Goal: Information Seeking & Learning: Learn about a topic

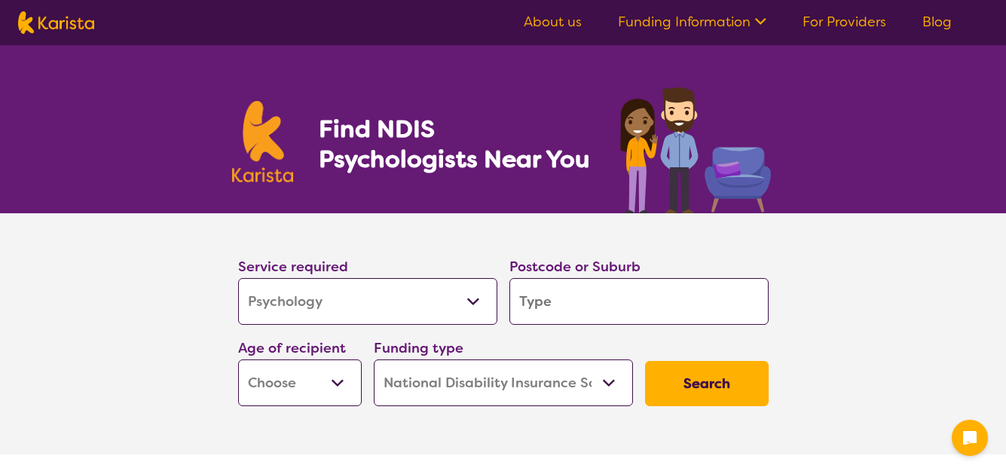
select select "Psychology"
select select "NDIS"
select select "Psychology"
select select "NDIS"
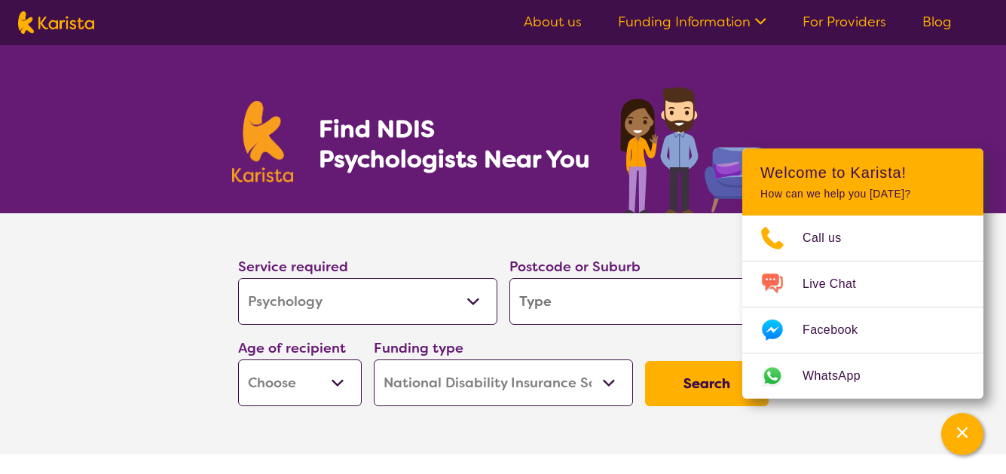
click at [336, 380] on select "Early Childhood - 0 to 9 Child - 10 to 11 Adolescent - 12 to 17 Adult - 18 to 6…" at bounding box center [300, 382] width 124 height 47
select select "AS"
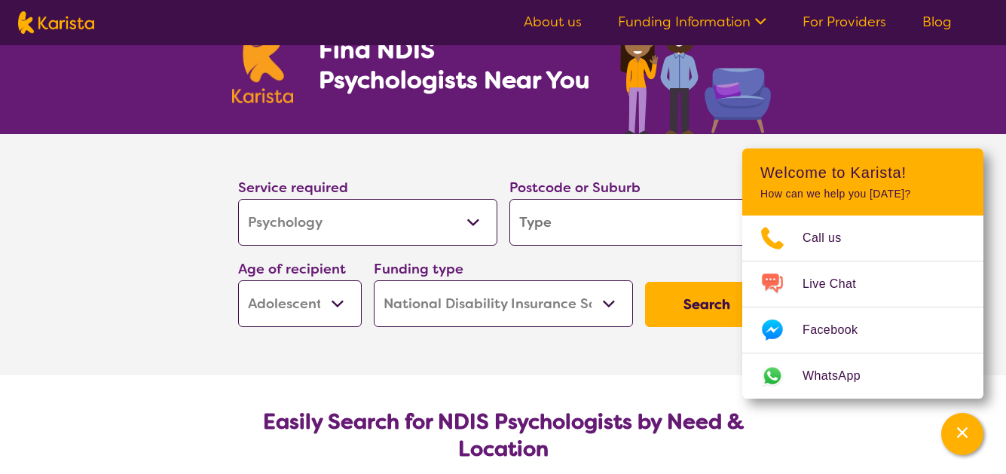
scroll to position [81, 0]
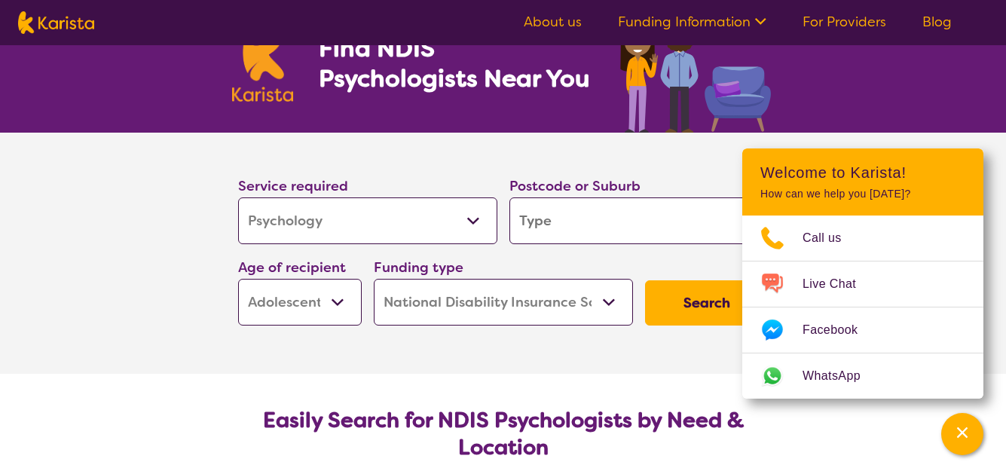
click at [575, 224] on input "search" at bounding box center [638, 220] width 259 height 47
type input "5015"
click at [408, 361] on section "Service required Allied Health Assistant Assessment (ADHD or Autism) Behaviour …" at bounding box center [503, 253] width 603 height 241
click at [688, 306] on button "Search" at bounding box center [707, 302] width 124 height 45
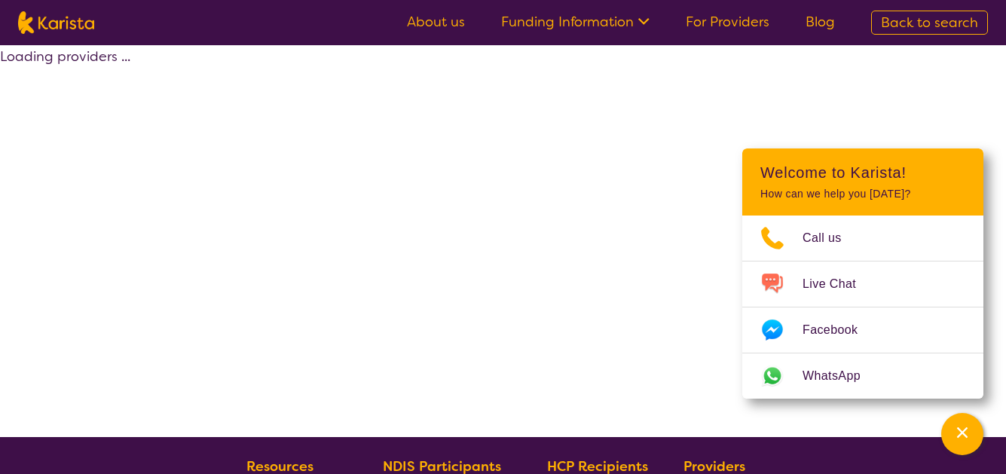
select select "by_score"
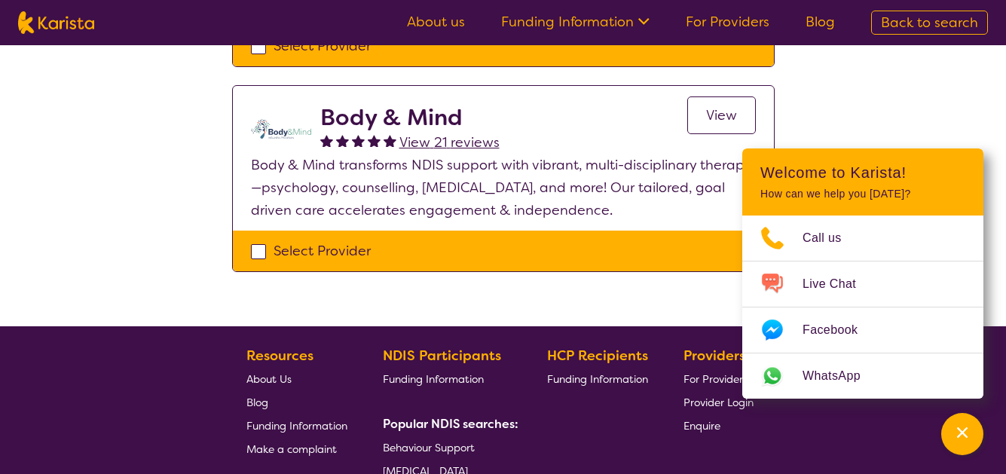
scroll to position [1052, 0]
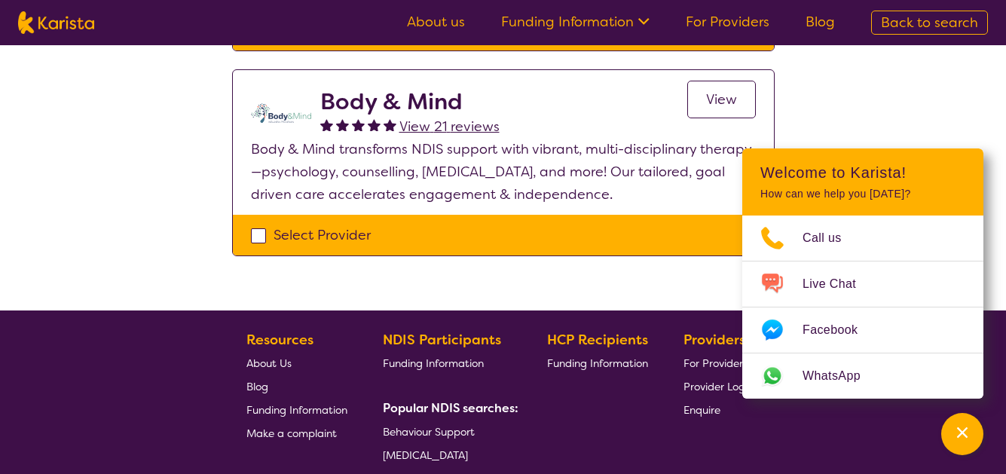
click at [445, 118] on span "View 21 reviews" at bounding box center [449, 127] width 100 height 18
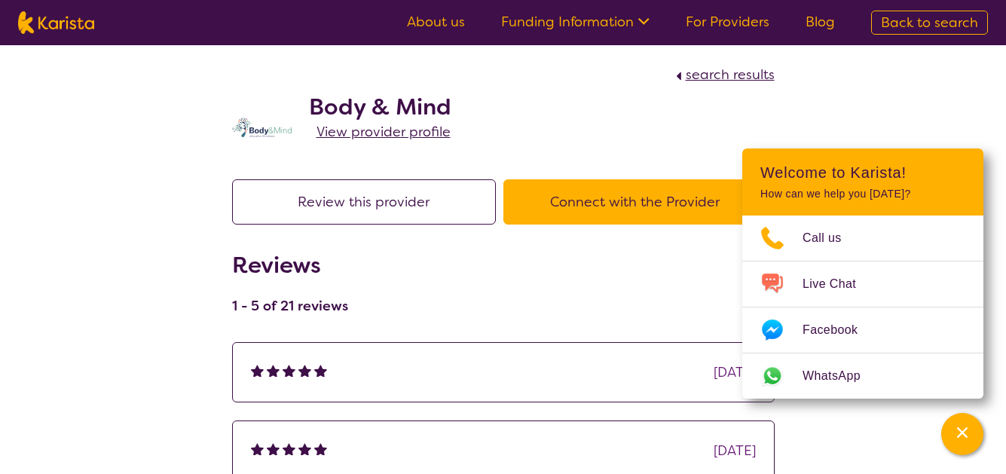
click at [444, 23] on link "About us" at bounding box center [436, 22] width 58 height 18
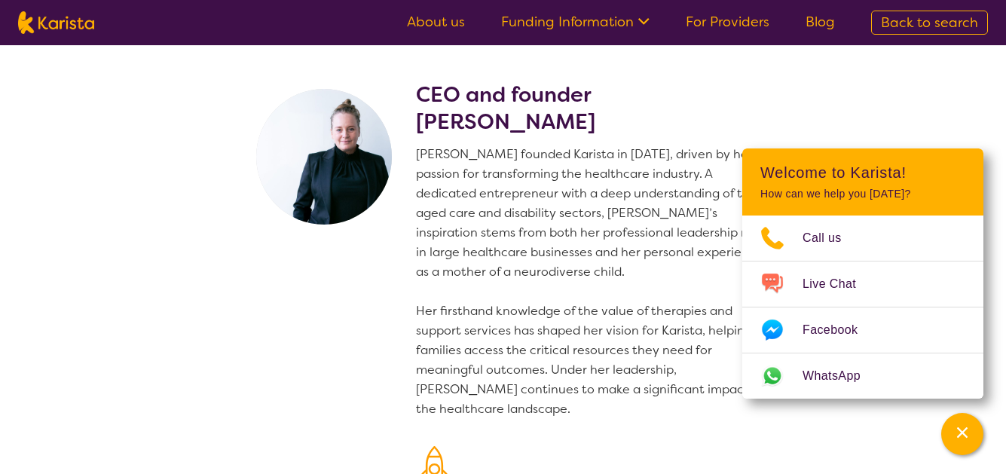
click at [617, 26] on link "Funding Information" at bounding box center [575, 22] width 148 height 18
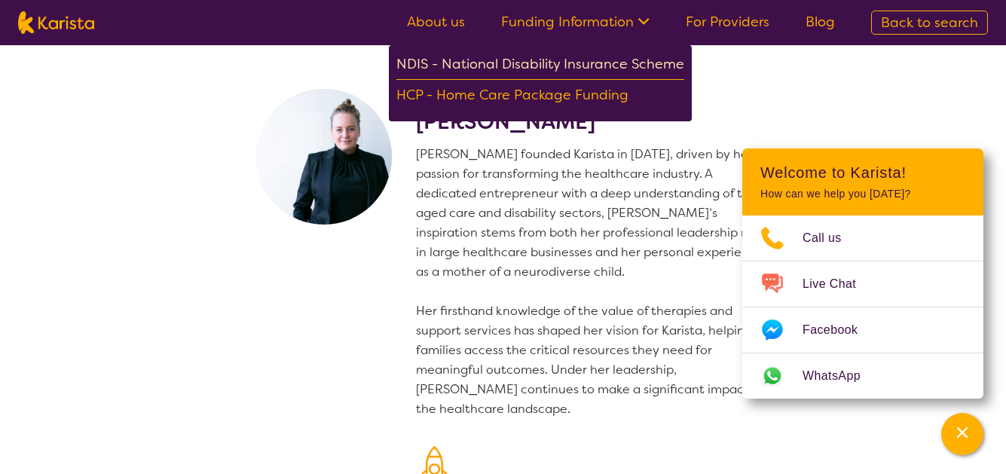
click at [585, 62] on div "NDIS - National Disability Insurance Scheme" at bounding box center [540, 66] width 288 height 27
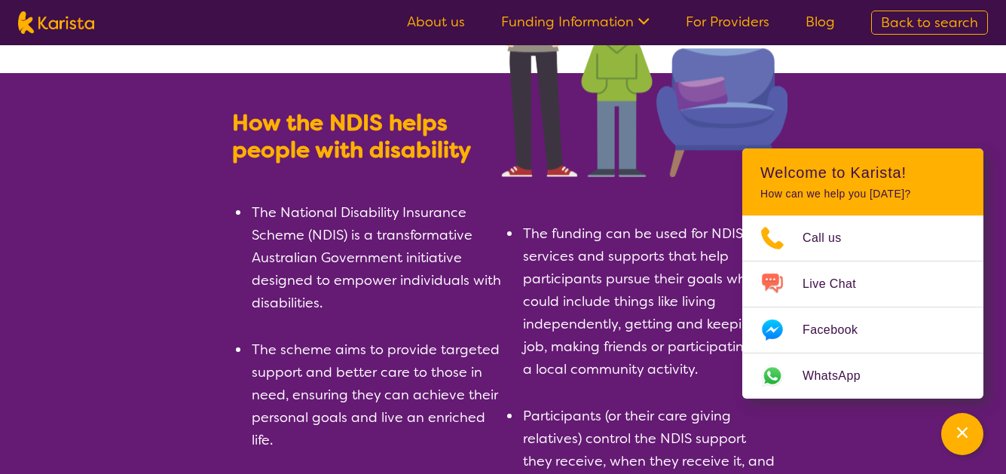
scroll to position [196, 0]
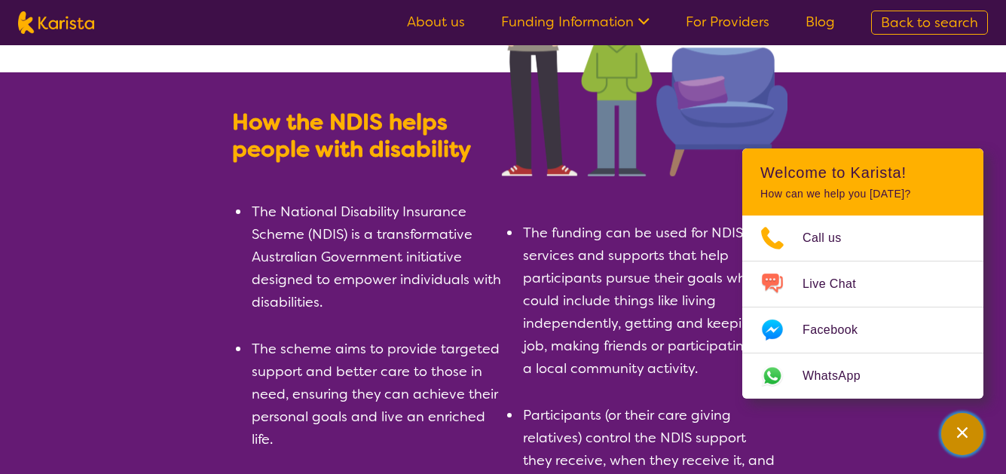
click at [967, 432] on icon "Channel Menu" at bounding box center [961, 432] width 15 height 15
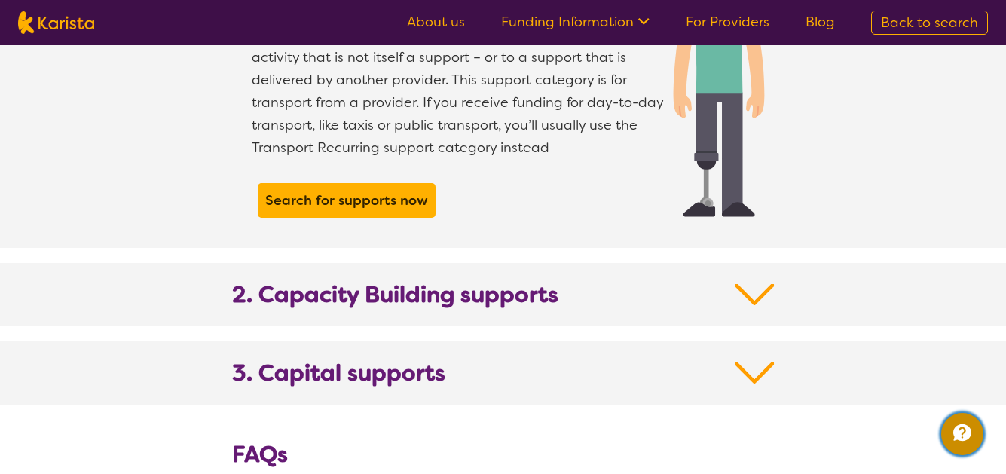
scroll to position [1467, 0]
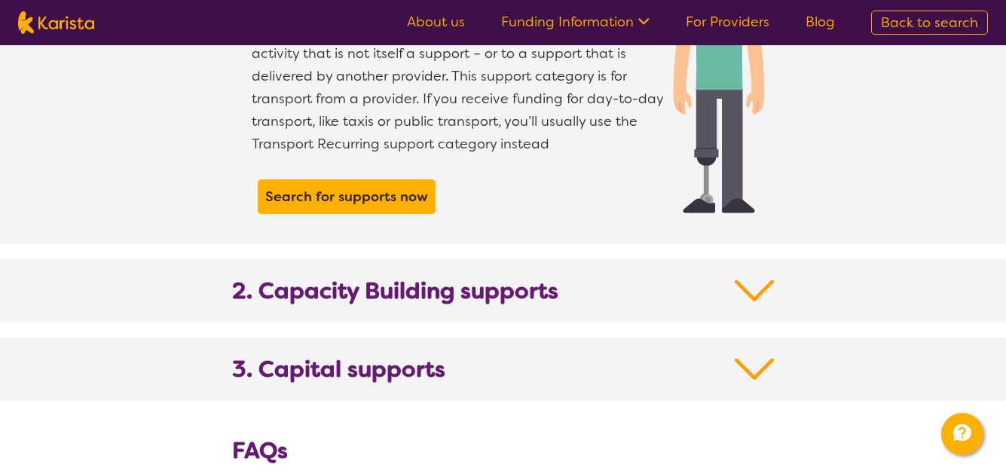
click at [749, 277] on img at bounding box center [754, 290] width 40 height 27
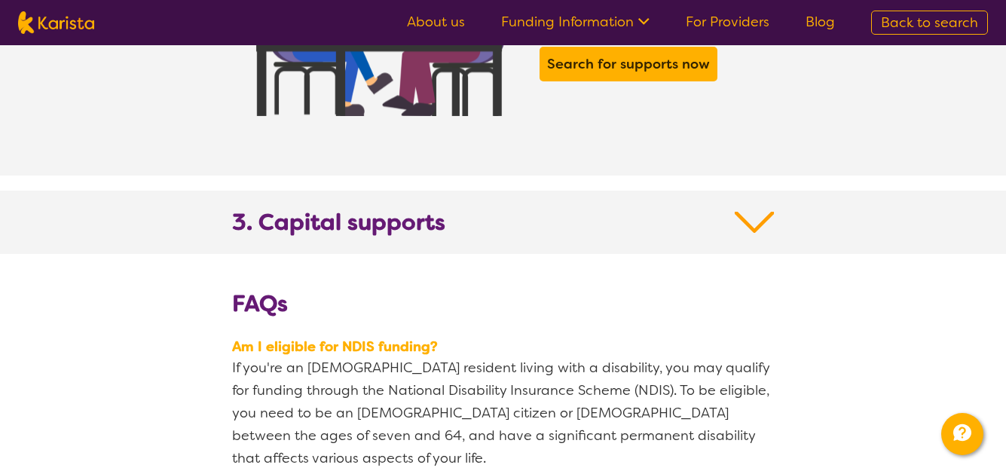
scroll to position [2603, 0]
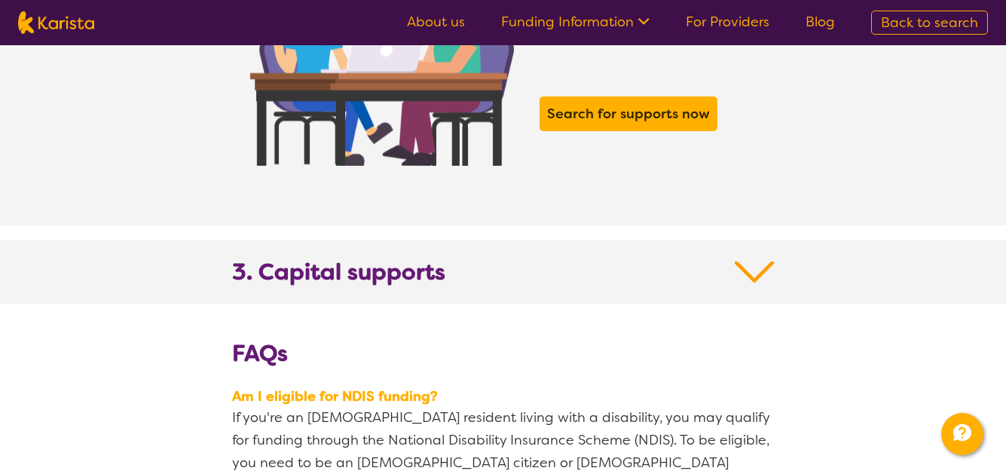
click at [757, 258] on img at bounding box center [754, 271] width 40 height 27
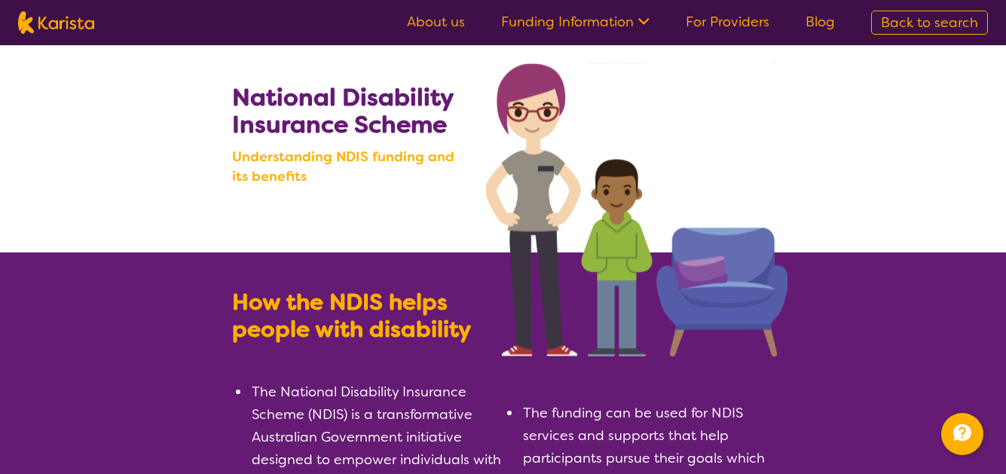
scroll to position [0, 0]
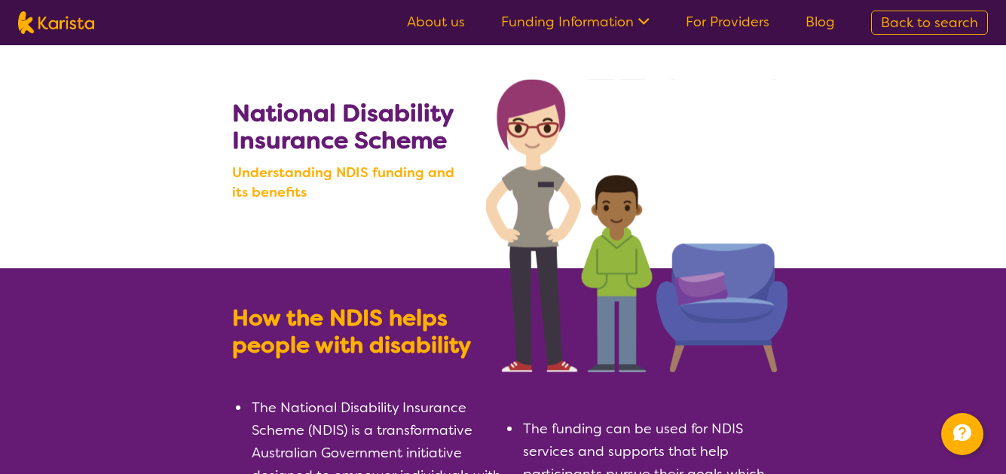
click at [644, 27] on icon at bounding box center [641, 20] width 16 height 16
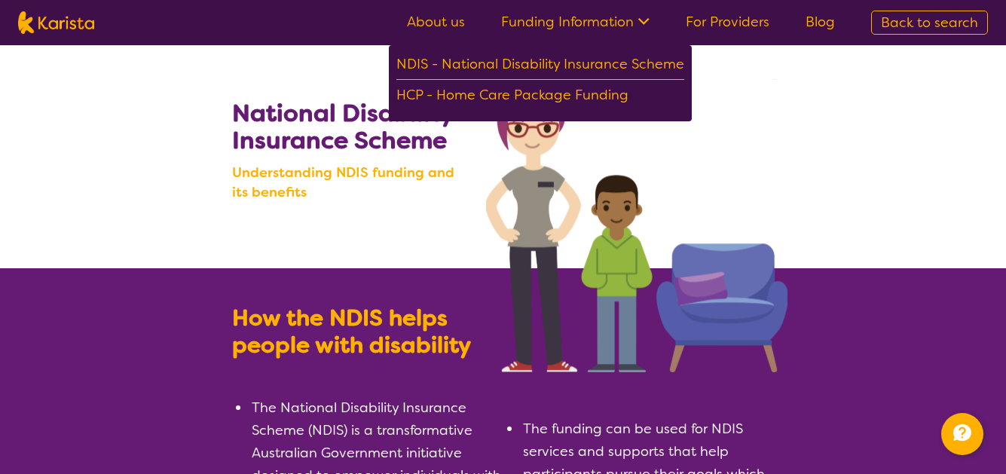
click at [764, 106] on img at bounding box center [636, 225] width 301 height 293
click at [929, 24] on span "Back to search" at bounding box center [929, 23] width 97 height 18
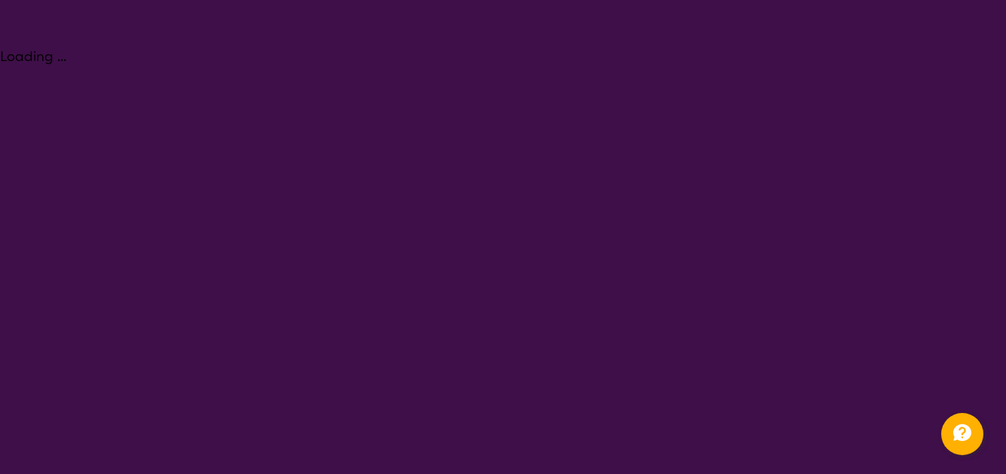
select select "Psychology"
select select "AS"
select select "NDIS"
select select "Psychology"
select select "AS"
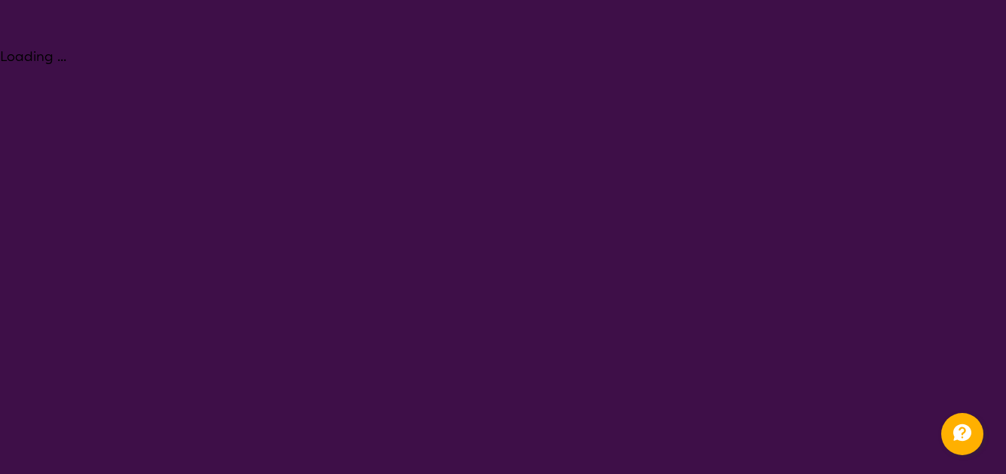
select select "NDIS"
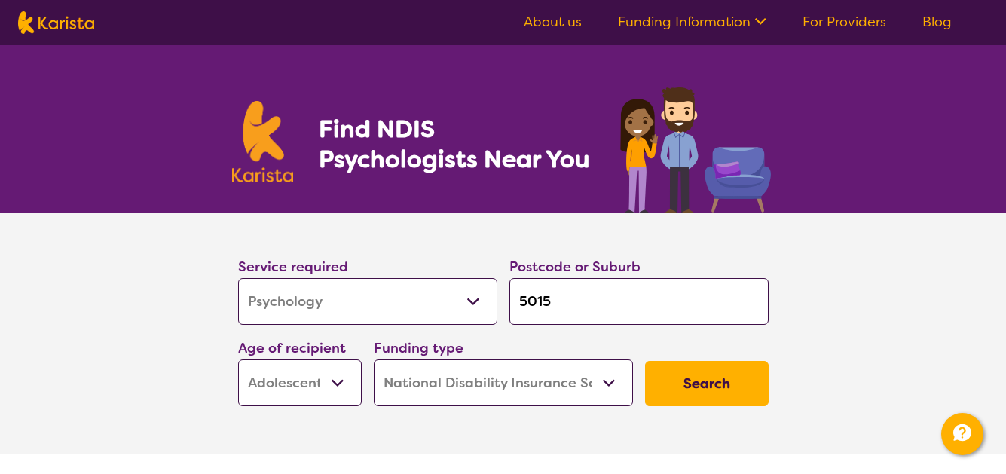
click at [727, 383] on button "Search" at bounding box center [707, 383] width 124 height 45
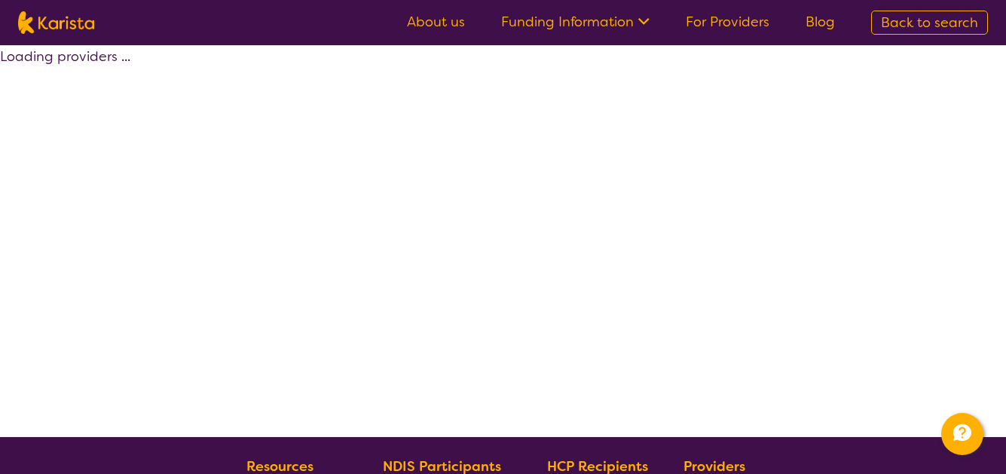
select select "by_score"
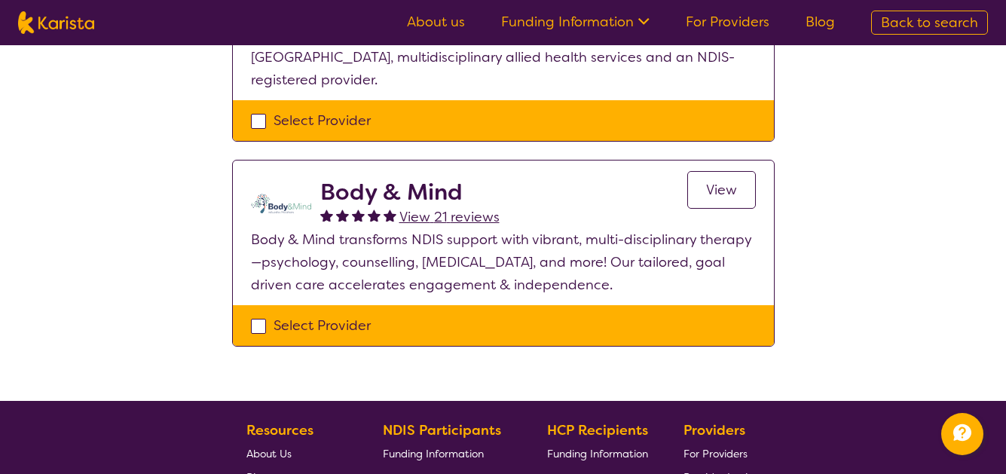
scroll to position [961, 0]
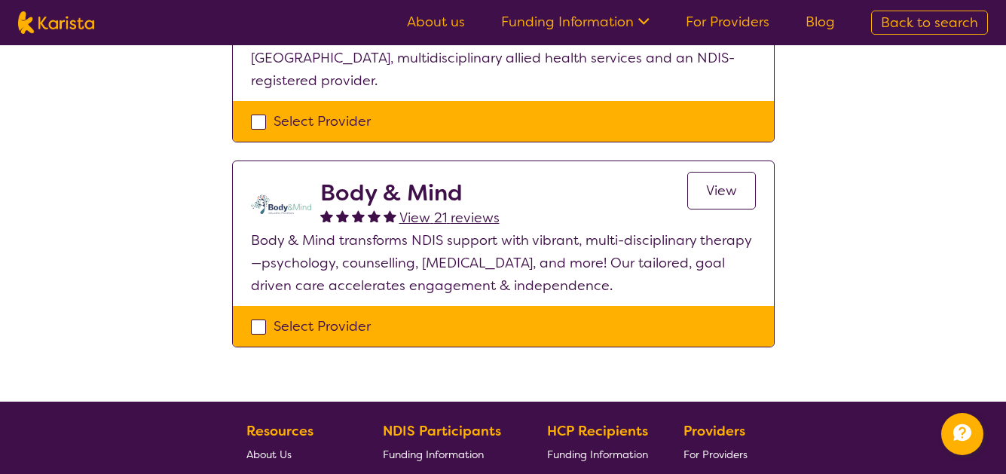
click at [260, 315] on div "Select Provider" at bounding box center [503, 326] width 505 height 23
checkbox input "true"
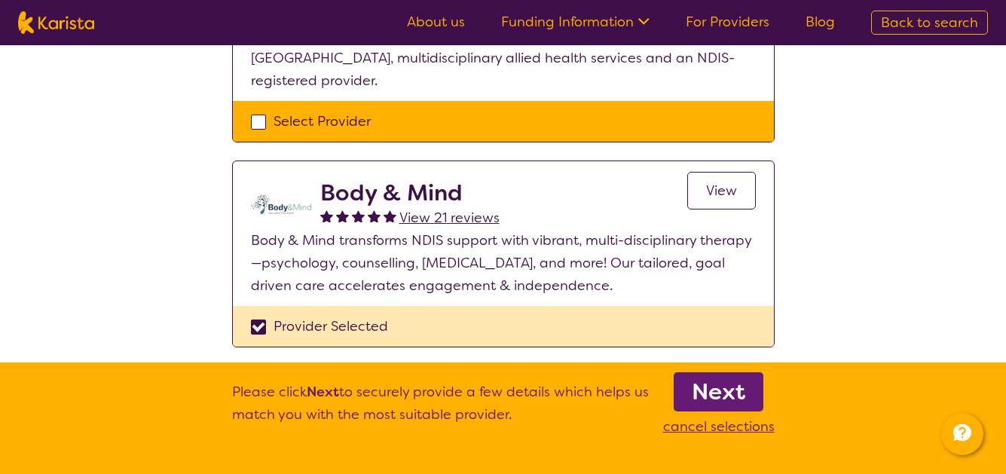
click at [728, 398] on b "Next" at bounding box center [717, 392] width 53 height 30
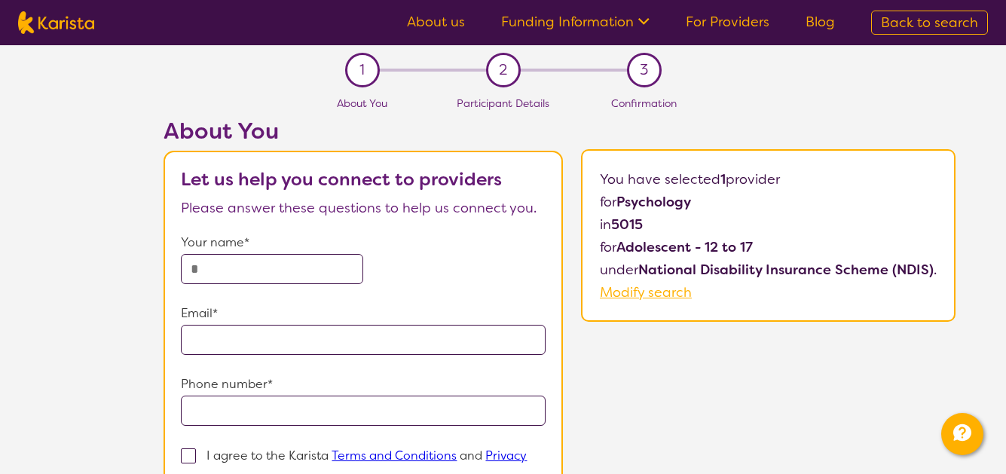
click at [914, 27] on span "Back to search" at bounding box center [929, 23] width 97 height 18
select select "Psychology"
select select "AS"
select select "NDIS"
select select "Psychology"
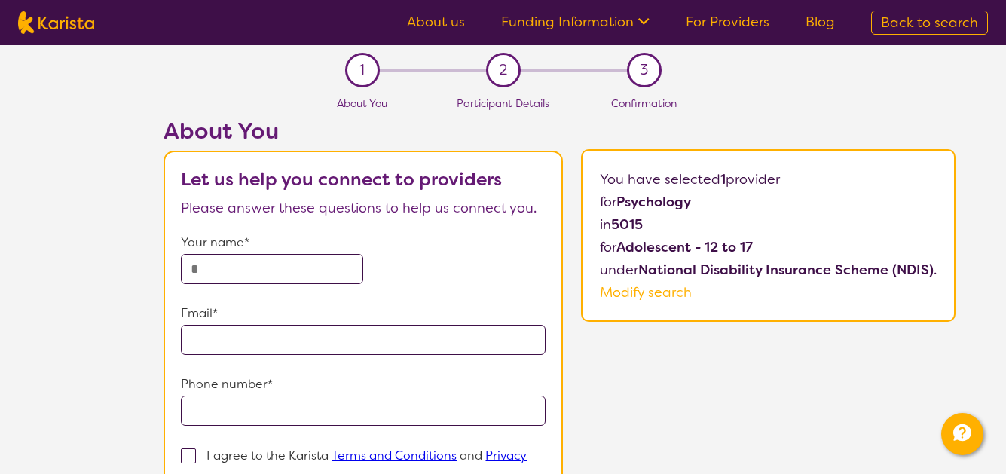
select select "AS"
select select "NDIS"
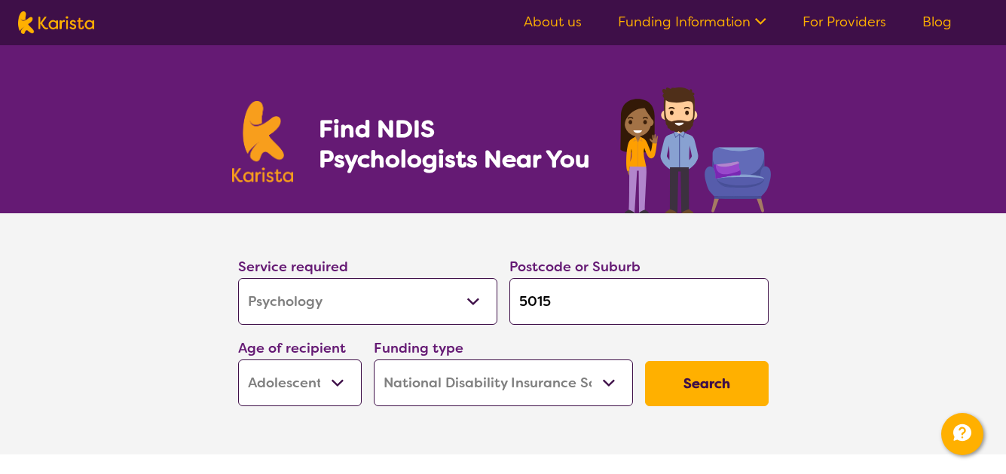
click at [472, 301] on select "Allied Health Assistant Assessment (ADHD or Autism) Behaviour support Counselli…" at bounding box center [367, 301] width 259 height 47
select select "Support worker"
click at [714, 387] on button "Search" at bounding box center [707, 383] width 124 height 45
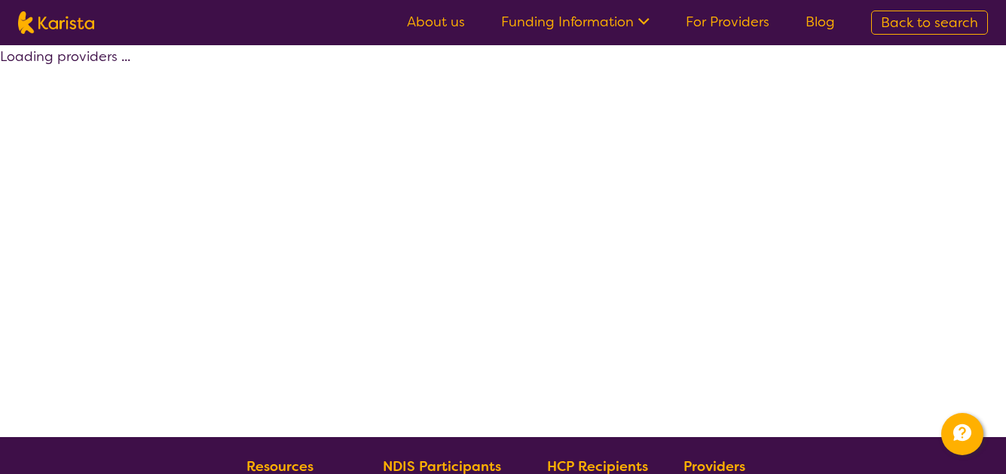
select select "by_score"
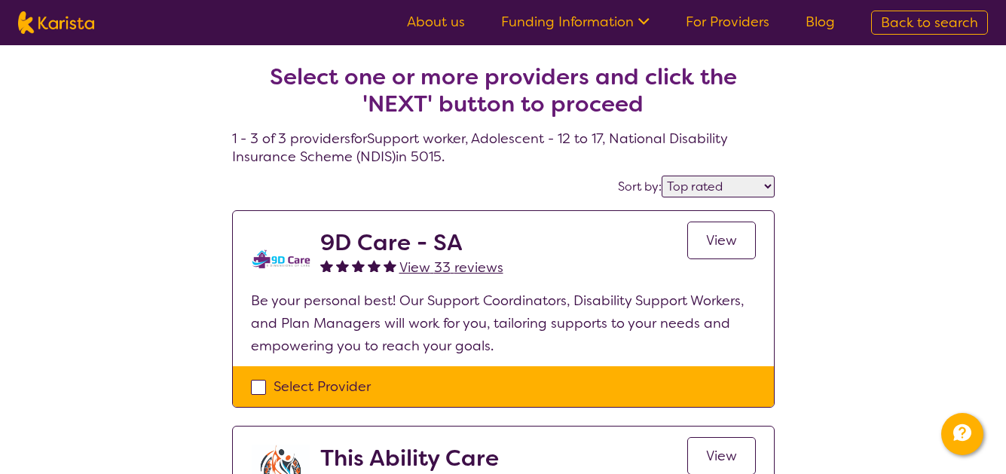
click at [472, 265] on span "View 33 reviews" at bounding box center [451, 267] width 104 height 18
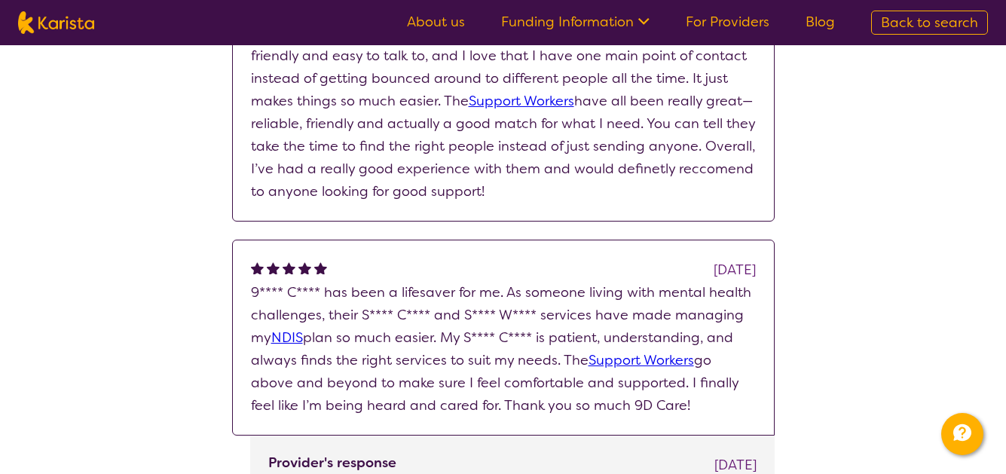
scroll to position [359, 0]
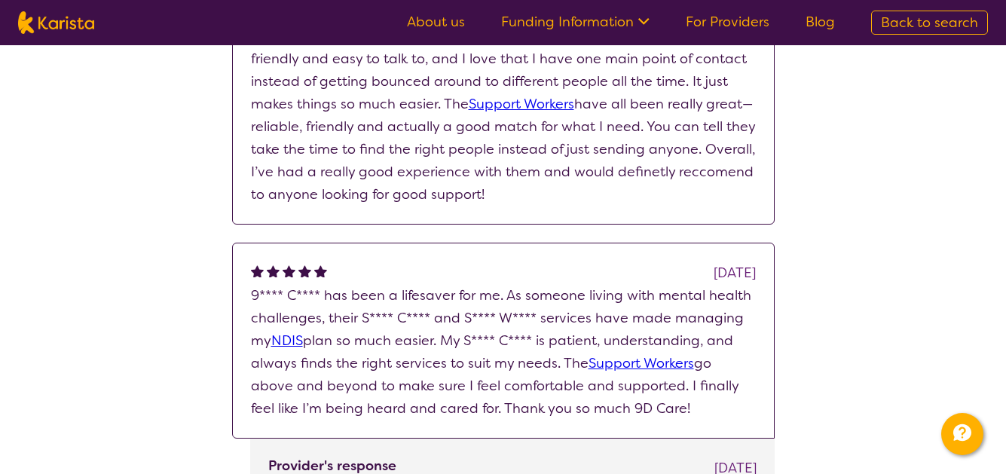
click at [527, 105] on link "Support Workers" at bounding box center [521, 104] width 105 height 18
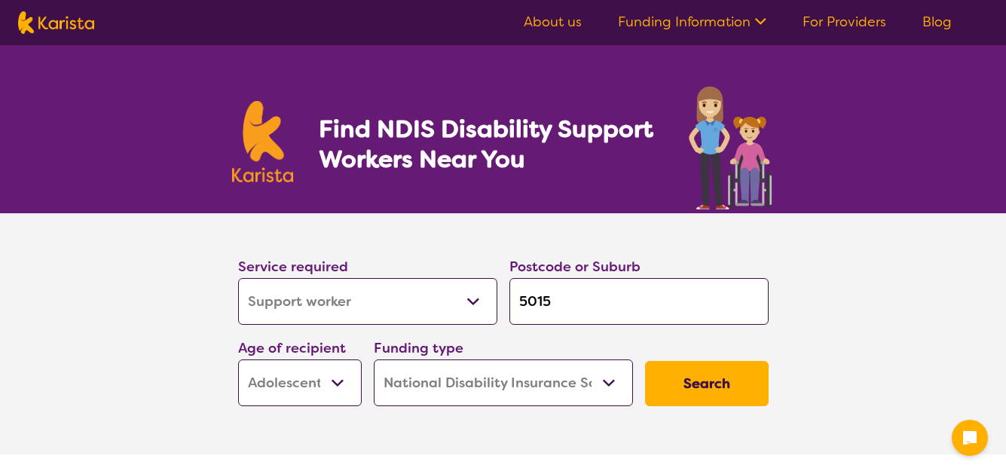
select select "Support worker"
select select "AS"
select select "NDIS"
select select "Support worker"
select select "AS"
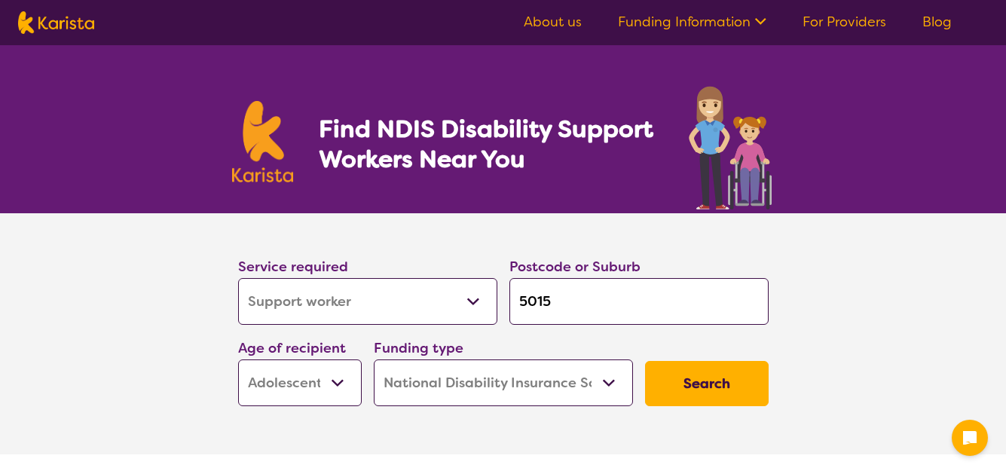
select select "NDIS"
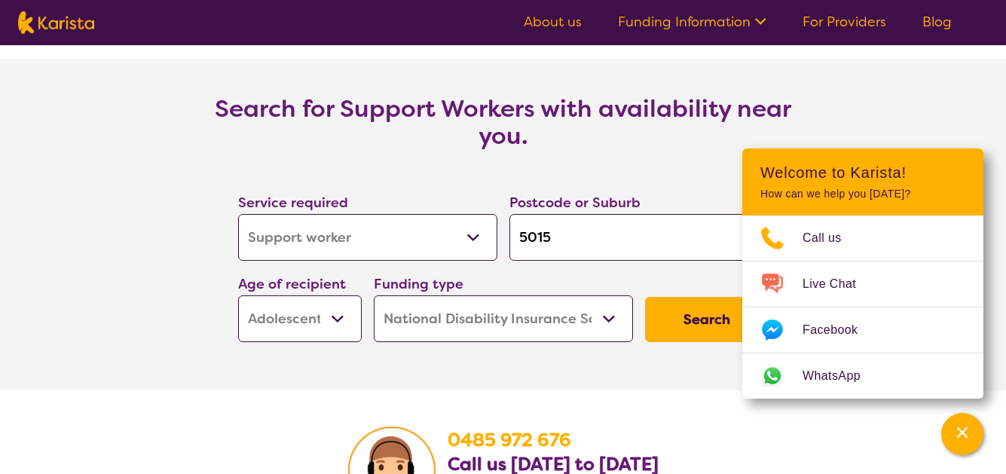
scroll to position [1869, 0]
click at [478, 241] on select "Allied Health Assistant Assessment (ADHD or Autism) Behaviour support Counselli…" at bounding box center [367, 236] width 259 height 47
select select "NDIS Support Coordination"
click at [694, 326] on button "Search" at bounding box center [707, 318] width 124 height 45
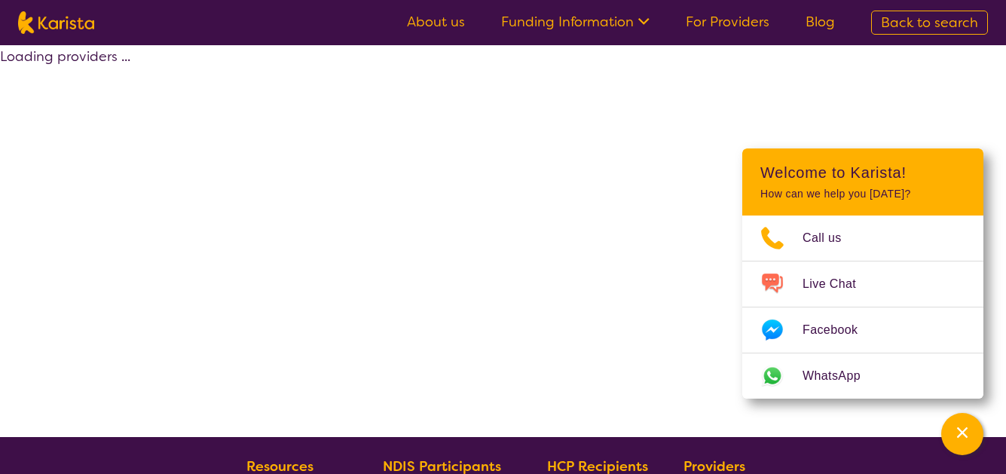
select select "by_score"
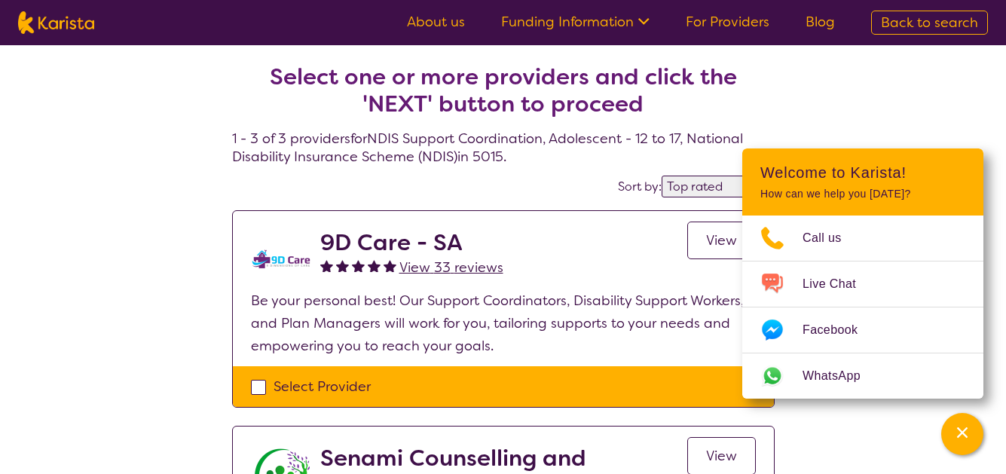
click at [932, 26] on span "Back to search" at bounding box center [929, 23] width 97 height 18
select select "Support worker"
select select "AS"
select select "NDIS"
select select "Support worker"
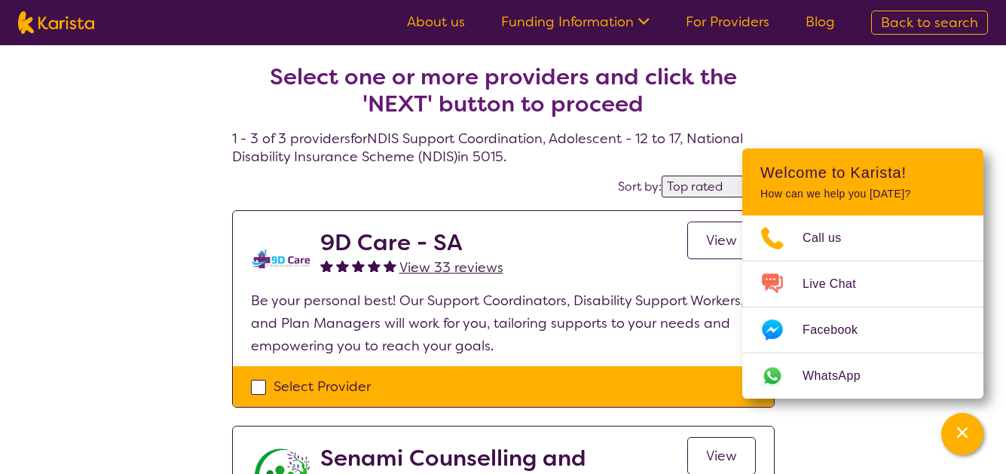
select select "AS"
select select "NDIS"
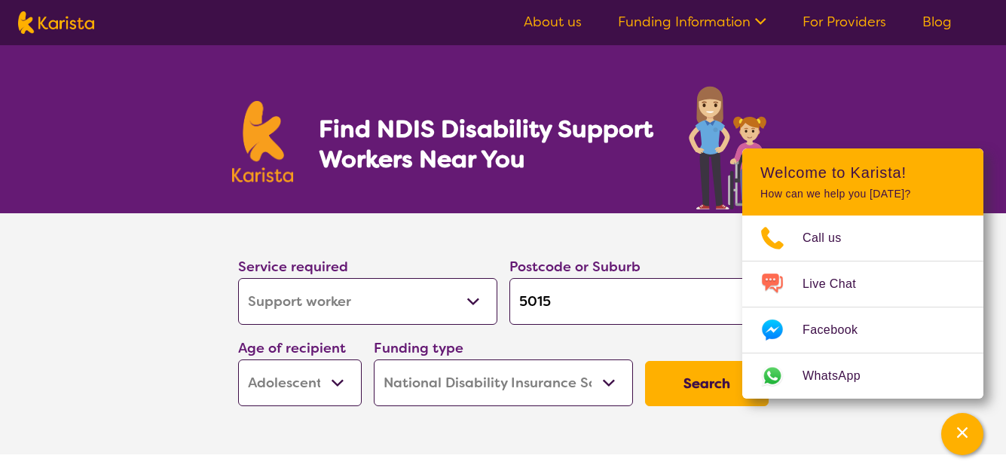
click at [475, 301] on select "Allied Health Assistant Assessment (ADHD or Autism) Behaviour support Counselli…" at bounding box center [367, 301] width 259 height 47
select select "Domestic and home help"
click at [693, 377] on button "Search" at bounding box center [707, 383] width 124 height 45
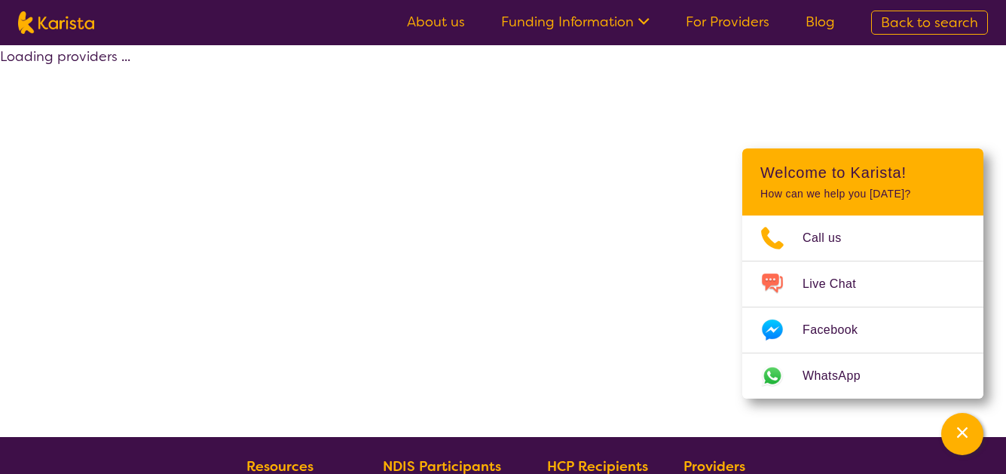
select select "by_score"
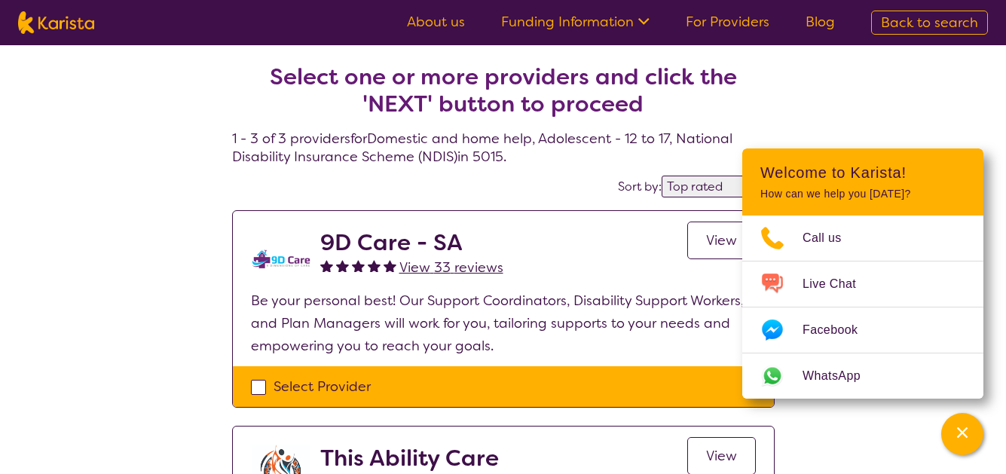
click at [718, 241] on span "View" at bounding box center [721, 240] width 31 height 18
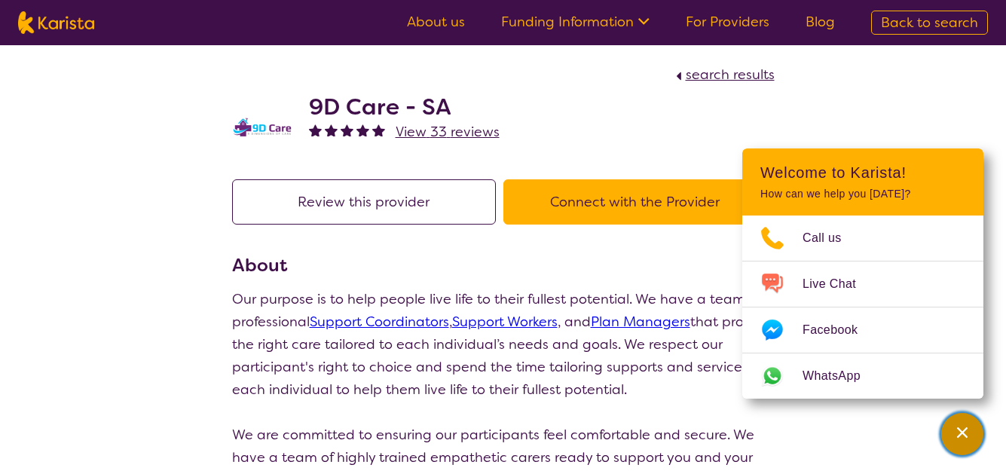
click at [964, 430] on icon "Channel Menu" at bounding box center [962, 432] width 11 height 11
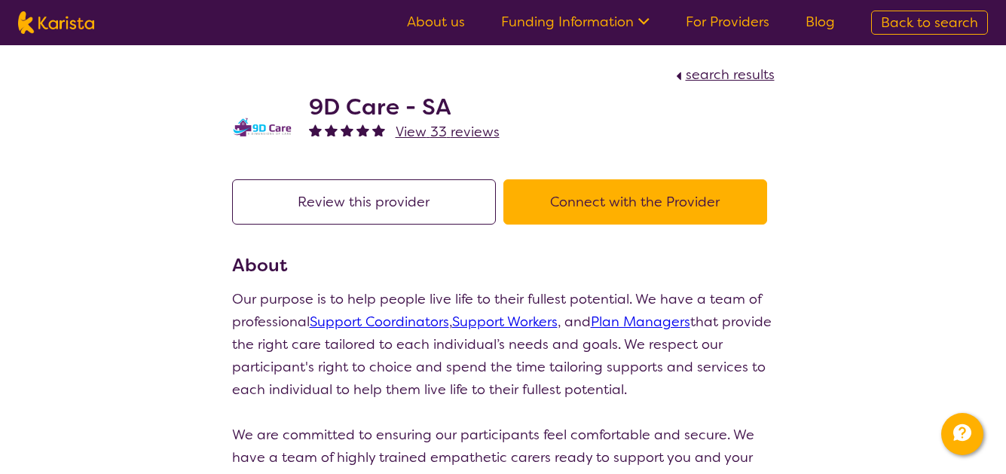
click at [633, 25] on link "Funding Information" at bounding box center [575, 22] width 148 height 18
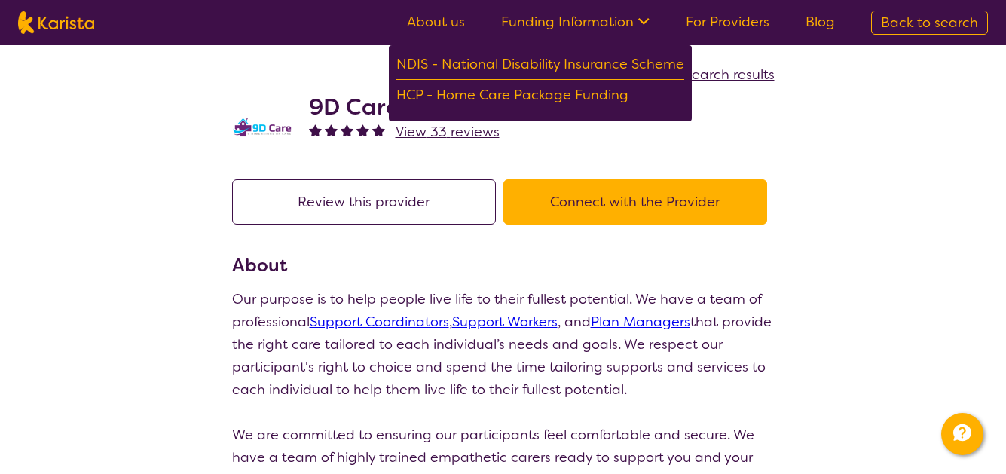
click at [730, 25] on link "For Providers" at bounding box center [727, 22] width 84 height 18
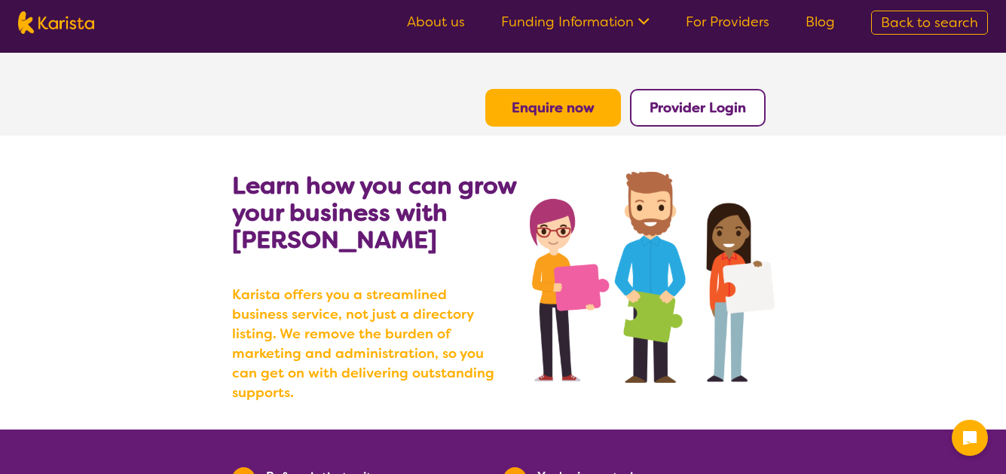
click at [821, 22] on link "Blog" at bounding box center [819, 22] width 29 height 18
